Goal: Task Accomplishment & Management: Manage account settings

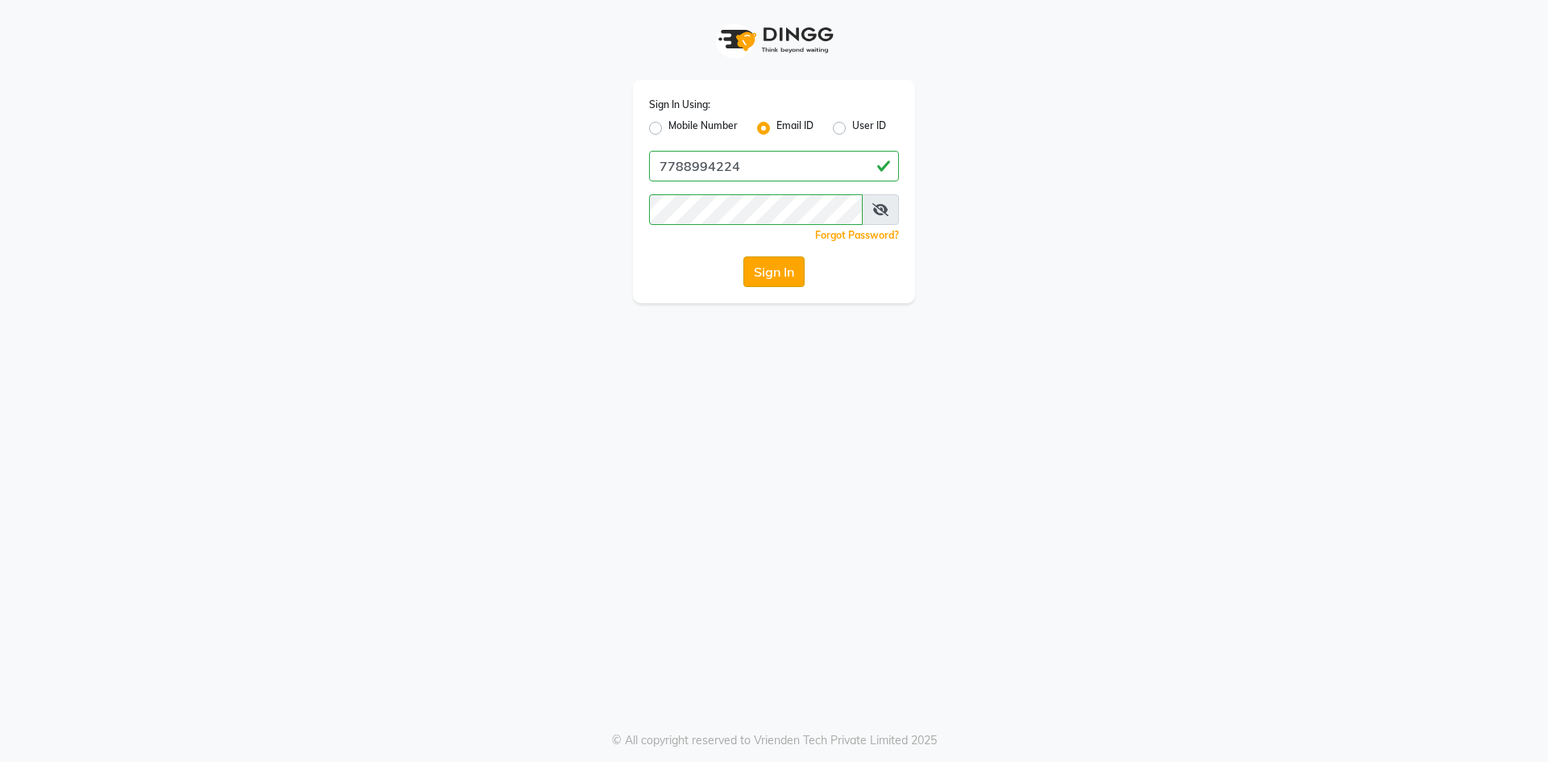
click at [769, 280] on button "Sign In" at bounding box center [773, 271] width 61 height 31
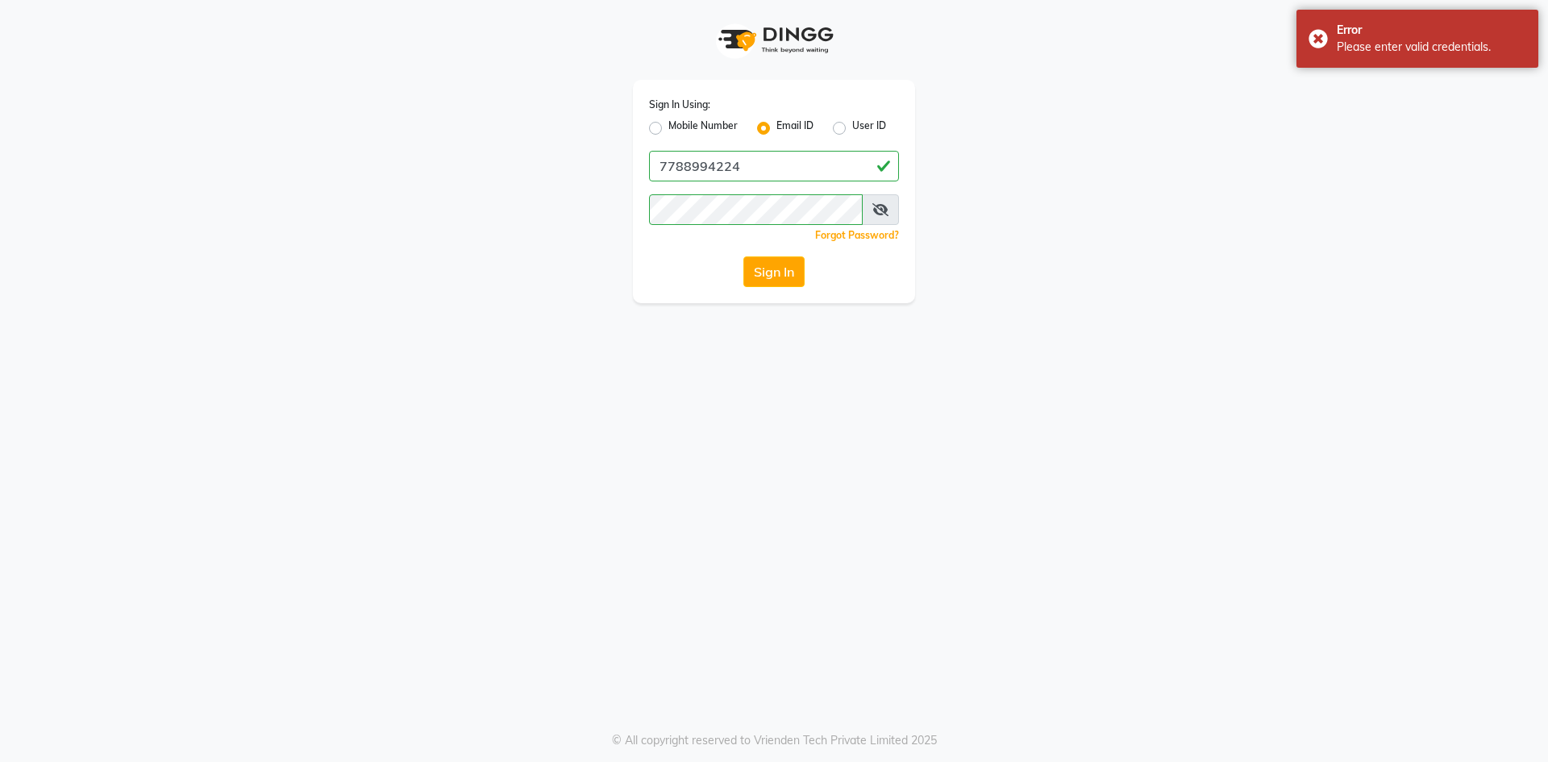
click at [661, 343] on div "Sign In Using: Mobile Number Email ID User ID 7788994224 Remember me Forgot Pas…" at bounding box center [774, 381] width 1548 height 762
click at [809, 172] on input "7788994224" at bounding box center [774, 166] width 250 height 31
type input "[EMAIL_ADDRESS][DOMAIN_NAME]"
click at [796, 272] on button "Sign In" at bounding box center [773, 271] width 61 height 31
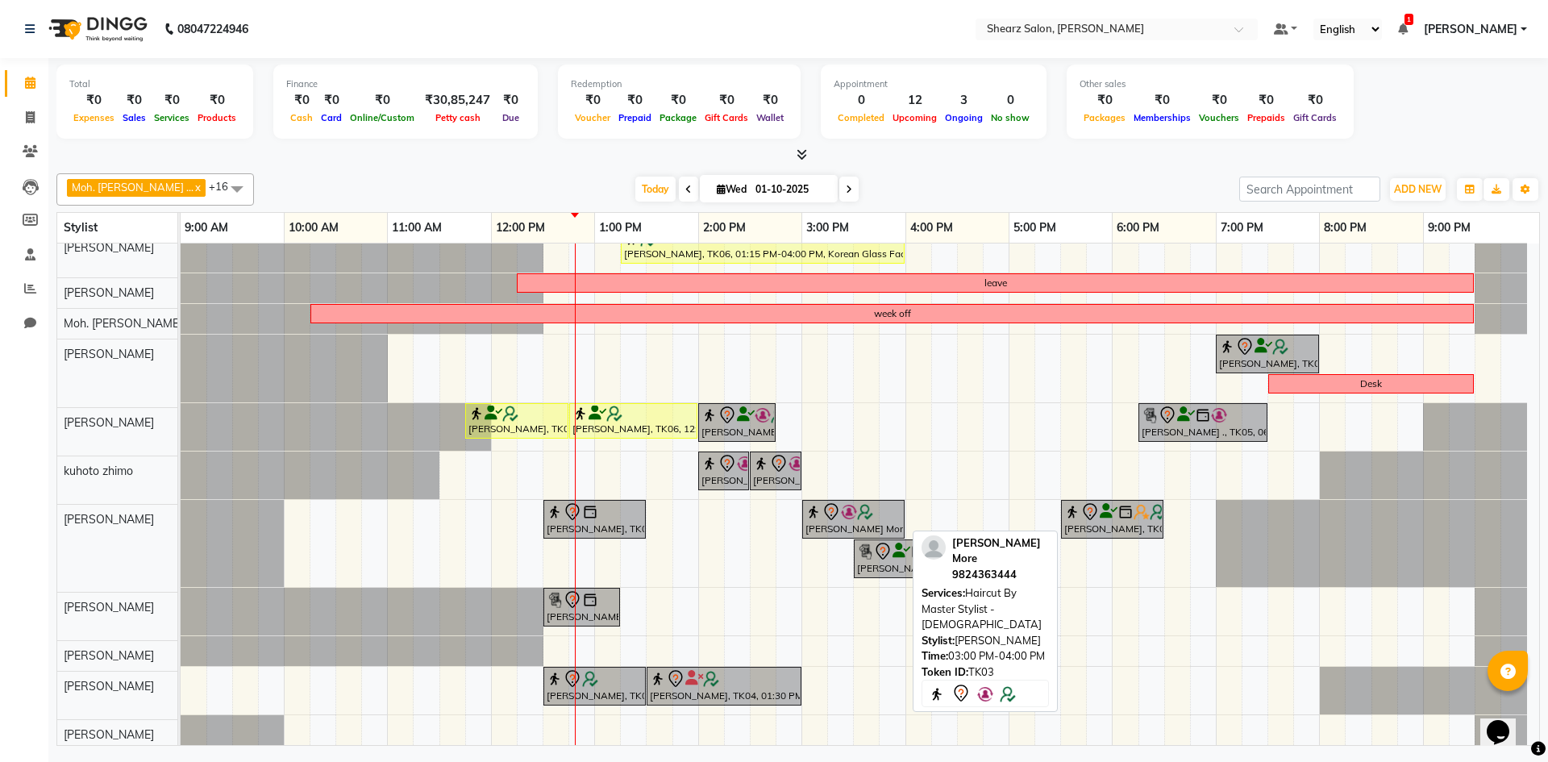
scroll to position [15, 0]
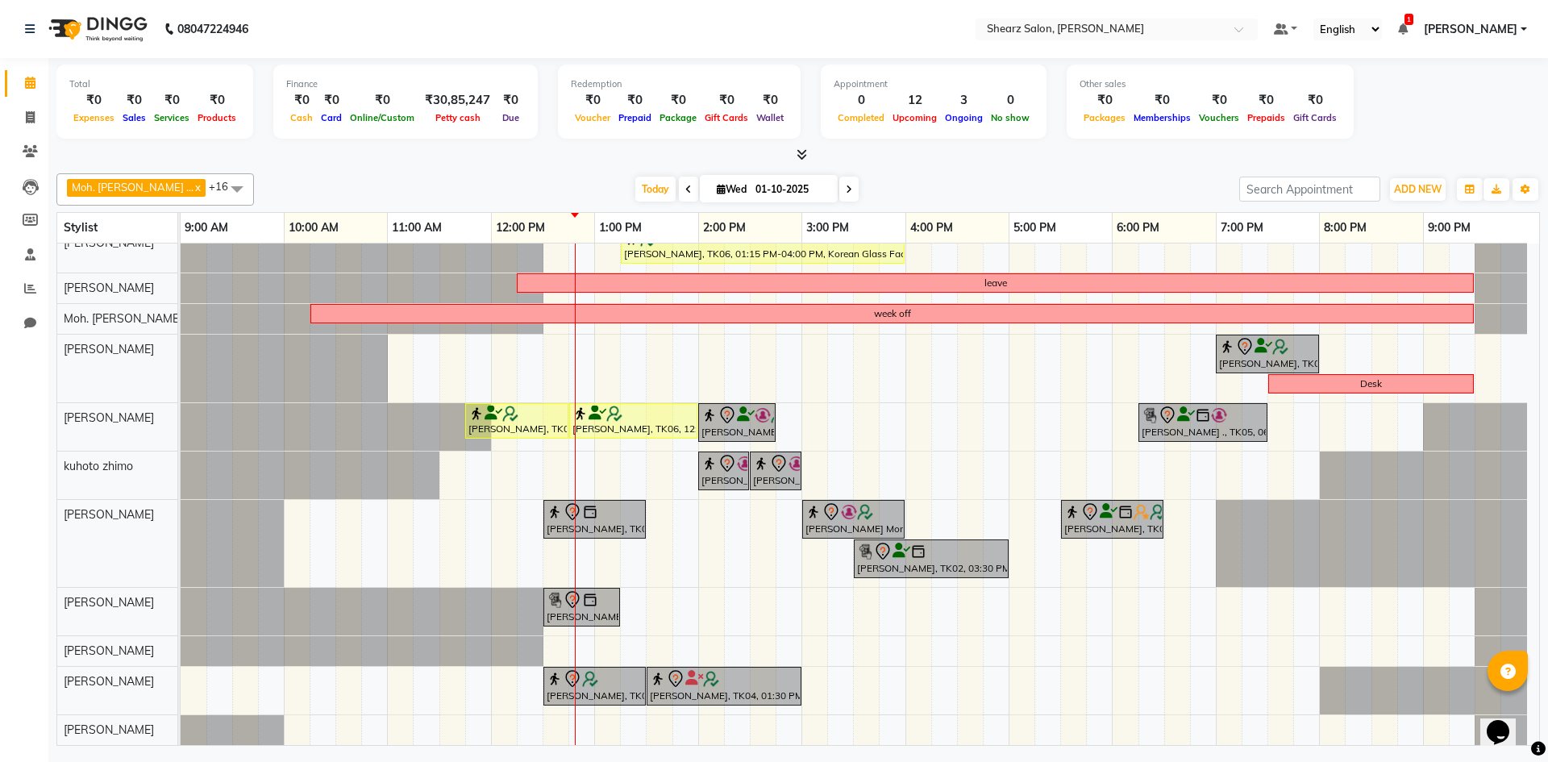
click at [839, 191] on span at bounding box center [848, 189] width 19 height 25
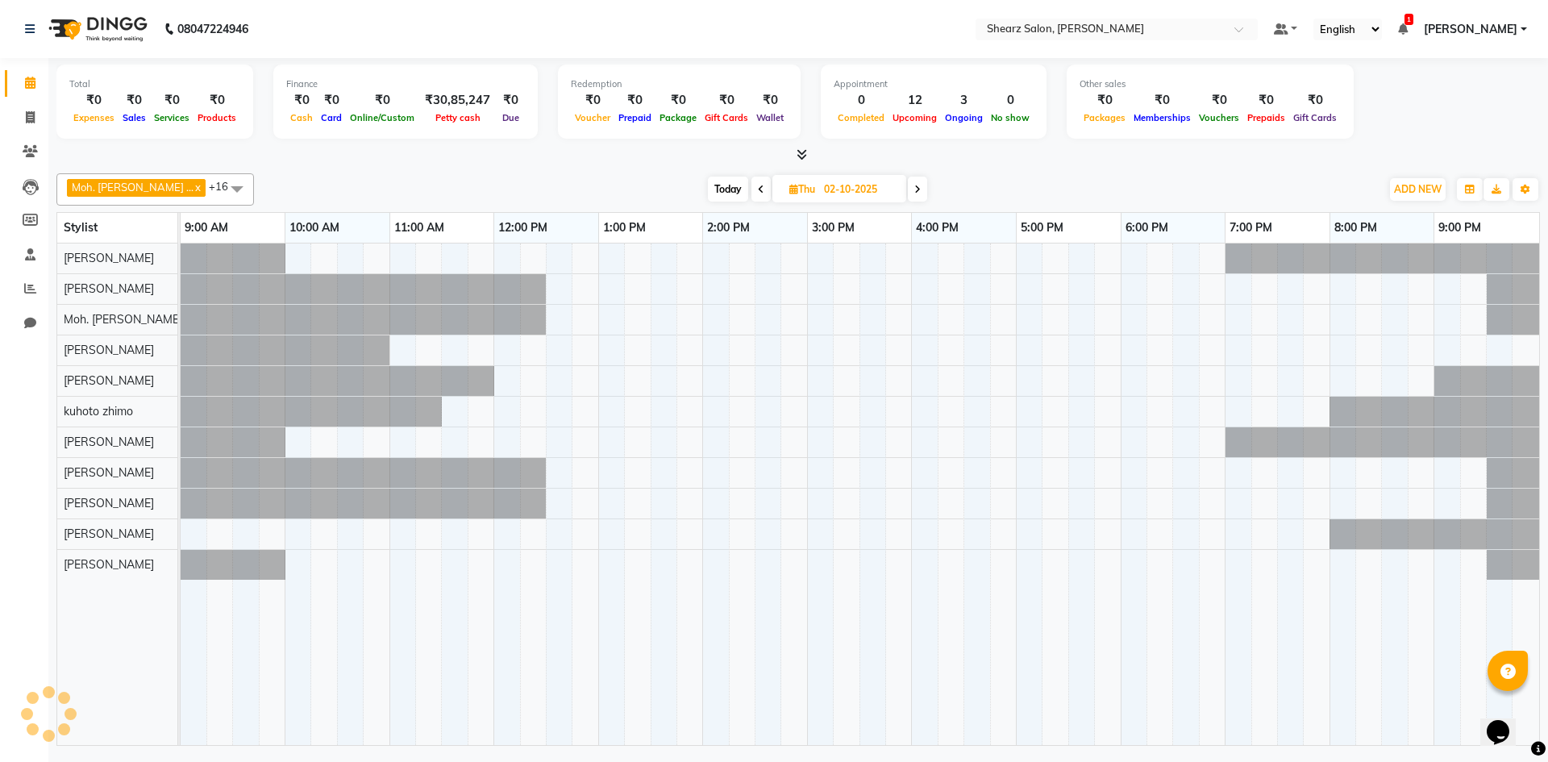
scroll to position [0, 0]
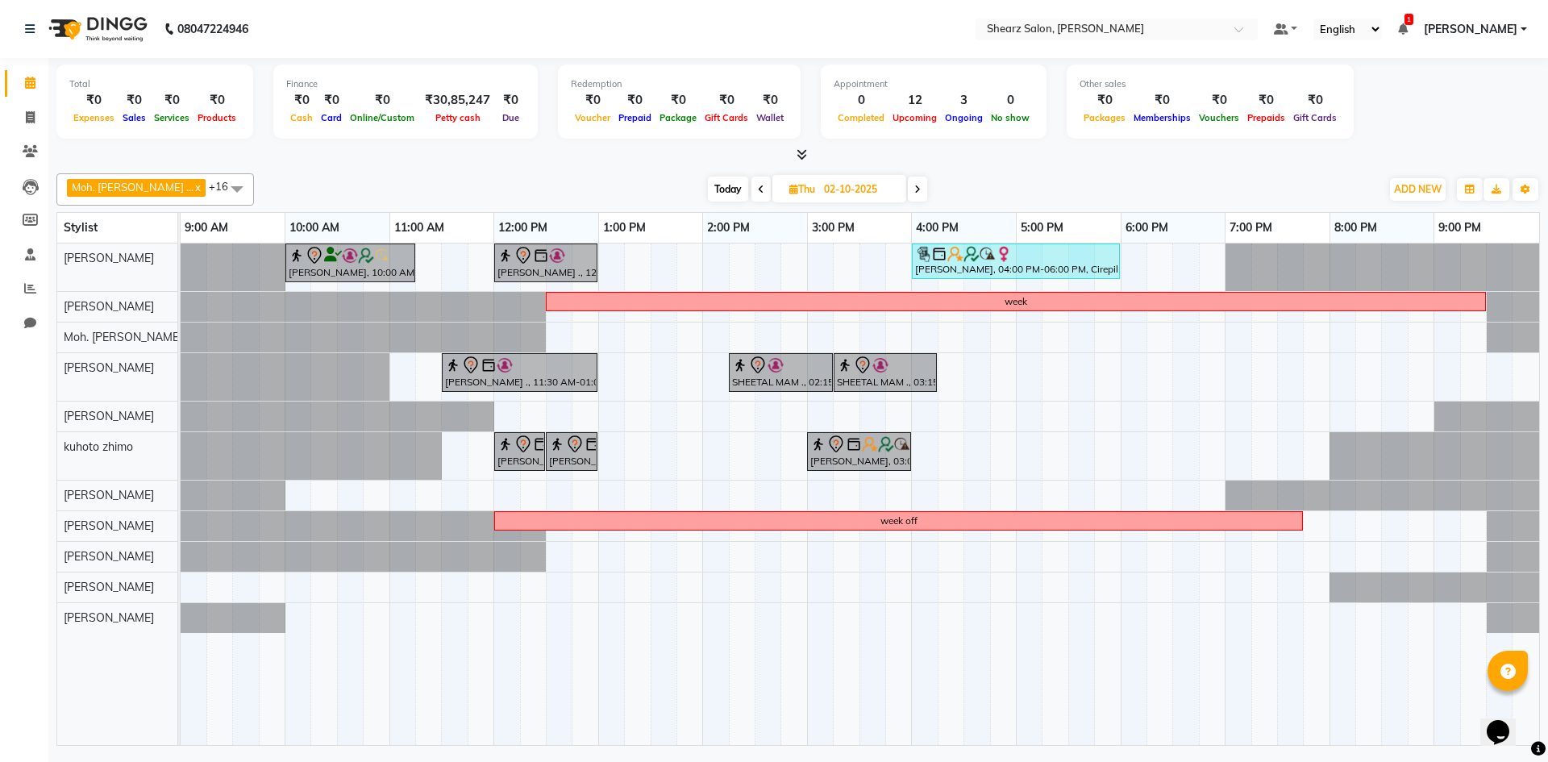
click at [708, 185] on span "Today" at bounding box center [728, 189] width 40 height 25
type input "01-10-2025"
